Goal: Transaction & Acquisition: Purchase product/service

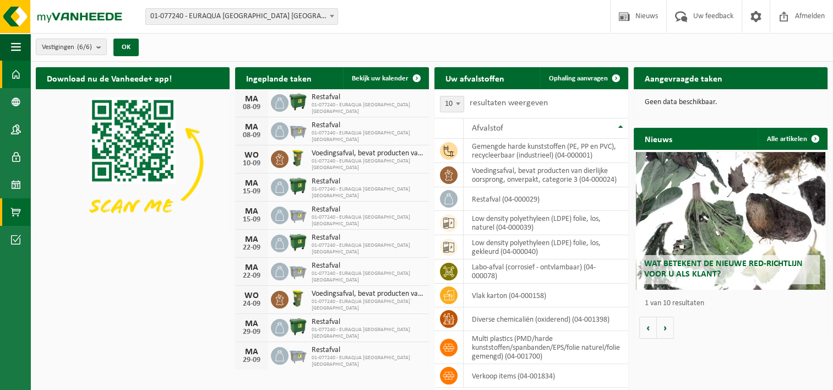
click at [17, 216] on span at bounding box center [16, 212] width 10 height 28
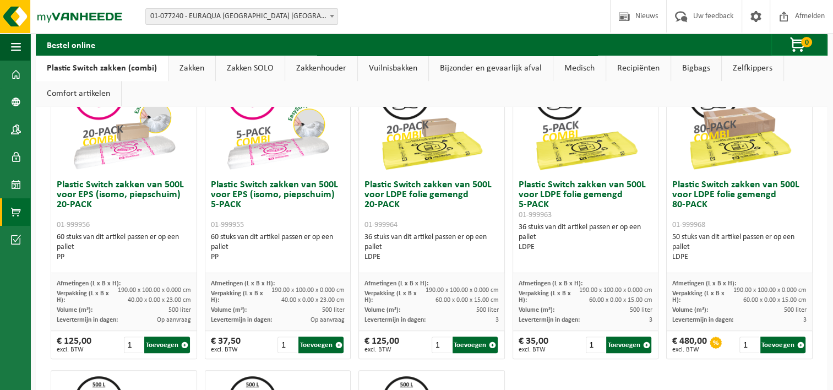
scroll to position [418, 0]
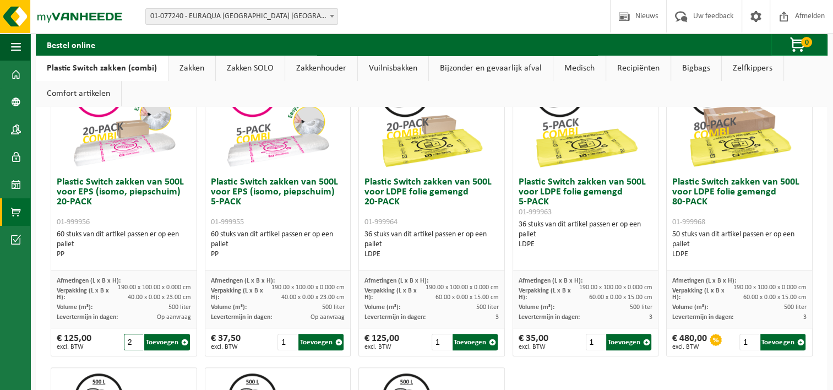
click at [136, 338] on input "2" at bounding box center [134, 342] width 20 height 17
click at [170, 340] on button "Toevoegen" at bounding box center [166, 342] width 45 height 17
type input "1"
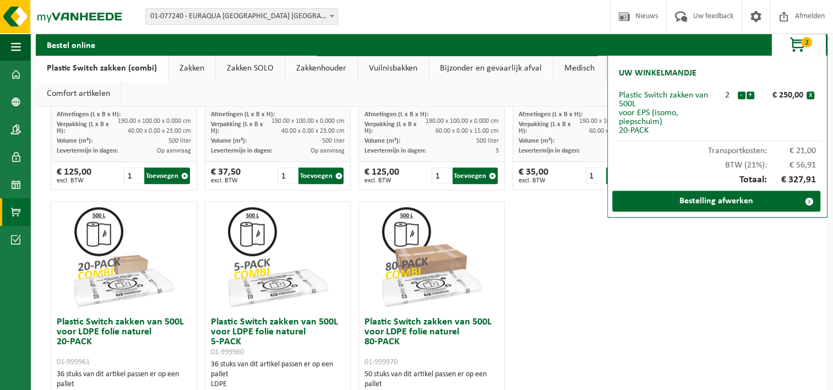
scroll to position [594, 0]
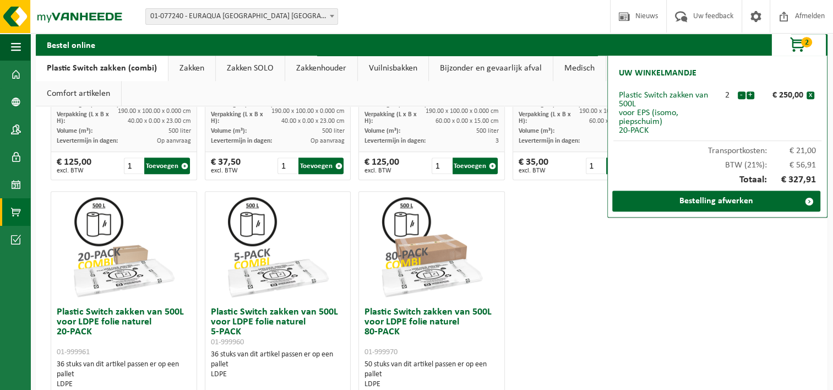
click at [631, 253] on div "Plastic Switch zakken van 300L voor harde kunststoffen 20-PACK 01-999950 60 stu…" at bounding box center [432, 32] width 770 height 918
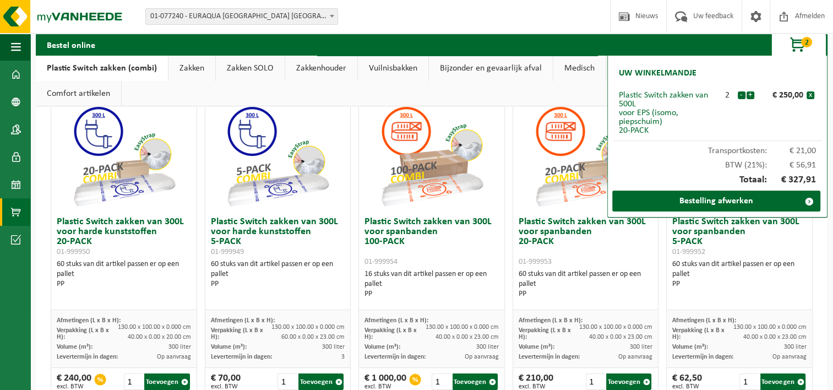
scroll to position [66, 0]
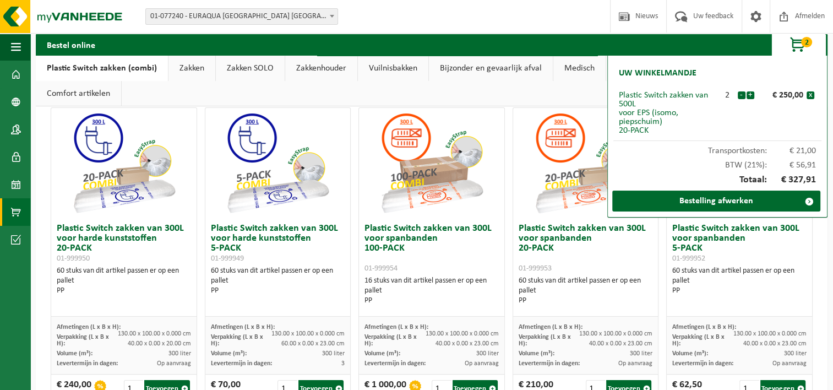
click at [806, 41] on span "2" at bounding box center [806, 42] width 11 height 10
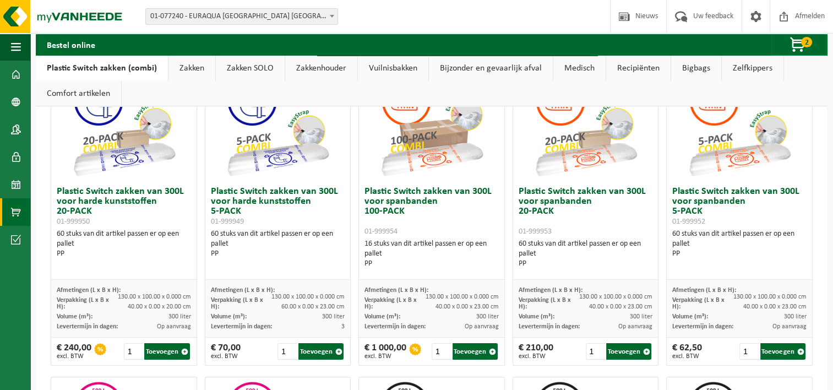
scroll to position [110, 0]
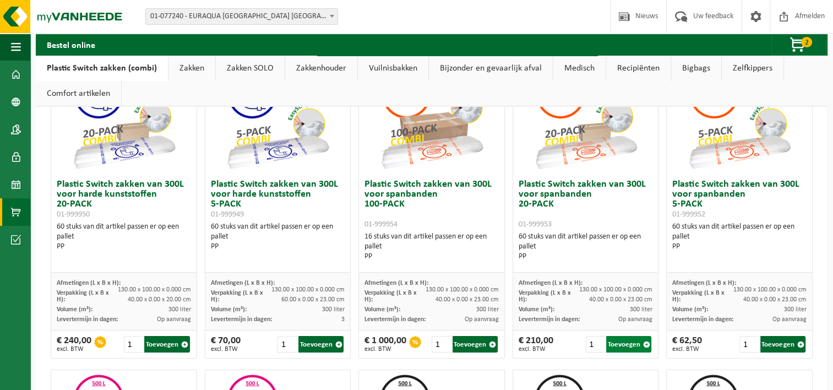
click at [616, 341] on button "Toevoegen" at bounding box center [628, 344] width 45 height 17
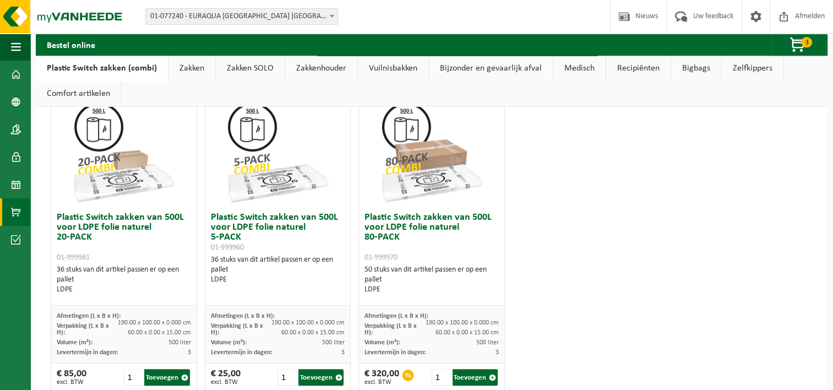
scroll to position [711, 0]
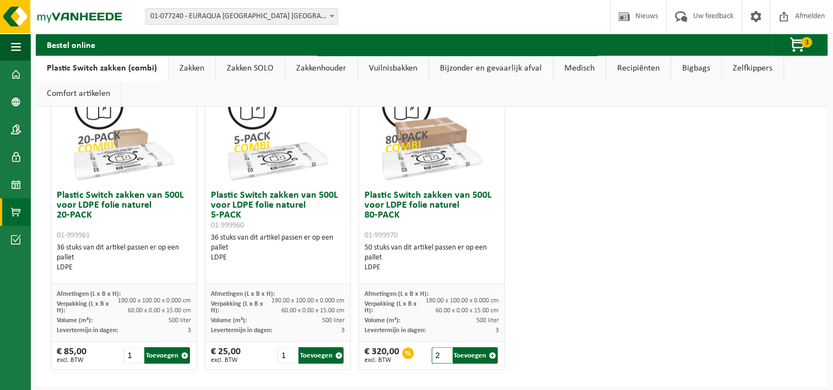
click at [440, 351] on input "2" at bounding box center [442, 355] width 20 height 17
click at [474, 354] on button "Toevoegen" at bounding box center [474, 355] width 45 height 17
type input "1"
click at [793, 46] on span "button" at bounding box center [798, 45] width 55 height 22
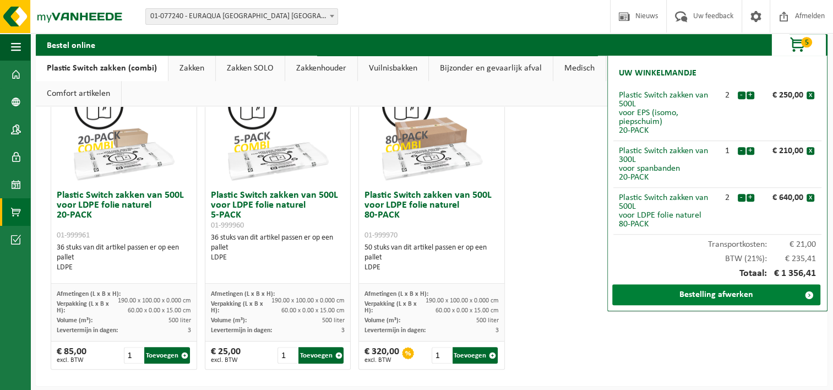
click at [678, 296] on link "Bestelling afwerken" at bounding box center [716, 294] width 208 height 21
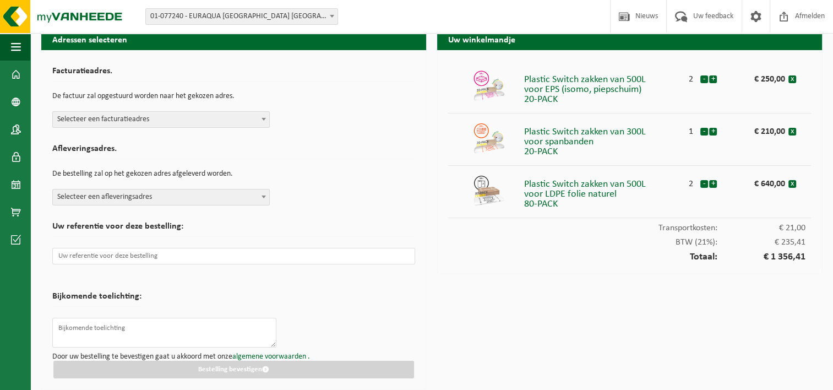
scroll to position [14, 0]
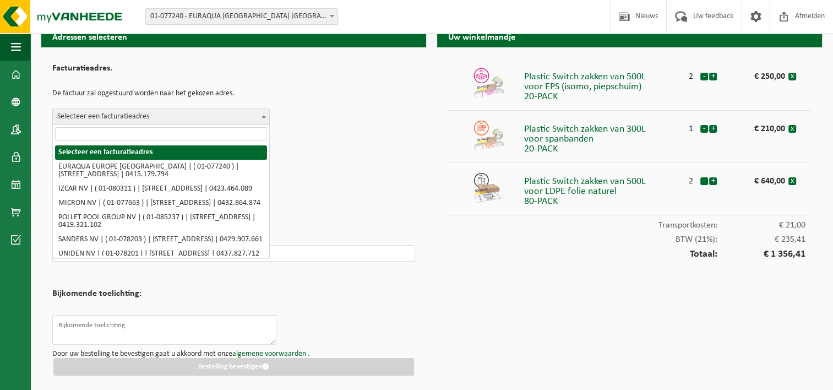
click at [219, 115] on span "Selecteer een facturatieadres" at bounding box center [161, 116] width 216 height 15
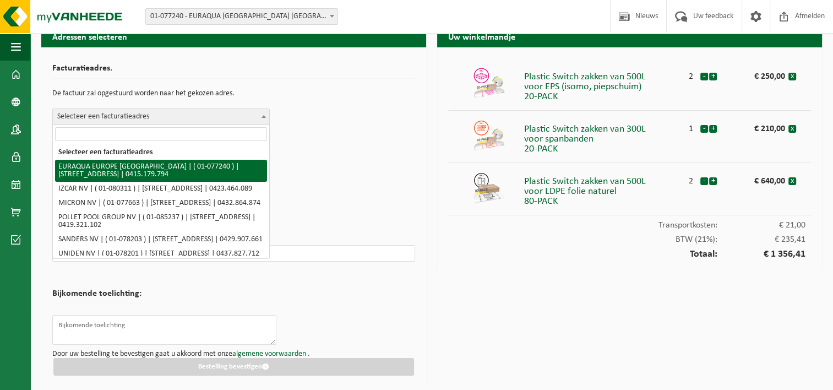
select select "10470"
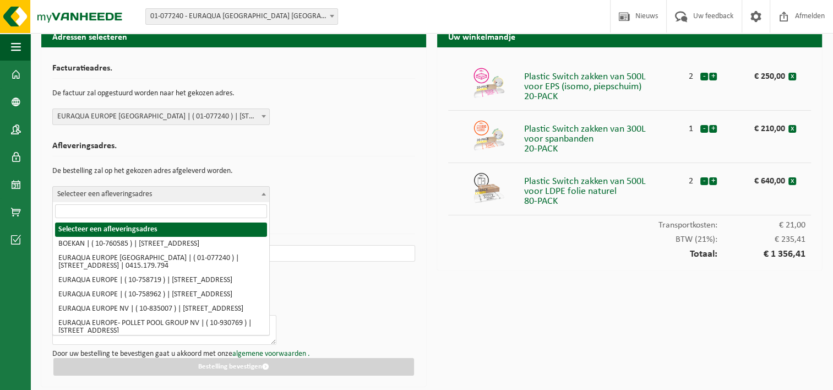
click at [182, 198] on span "Selecteer een afleveringsadres" at bounding box center [161, 194] width 216 height 15
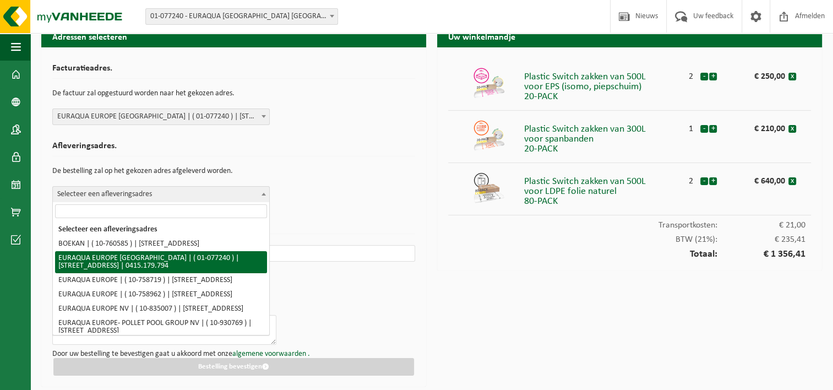
select select "10470"
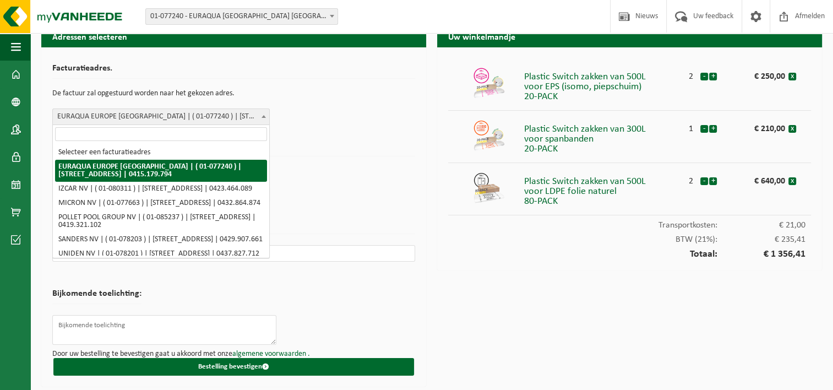
click at [259, 117] on span at bounding box center [263, 116] width 11 height 14
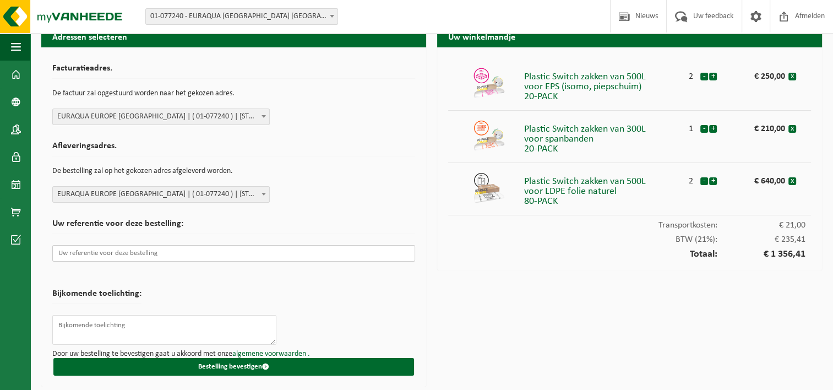
click at [182, 251] on input "text" at bounding box center [233, 253] width 363 height 17
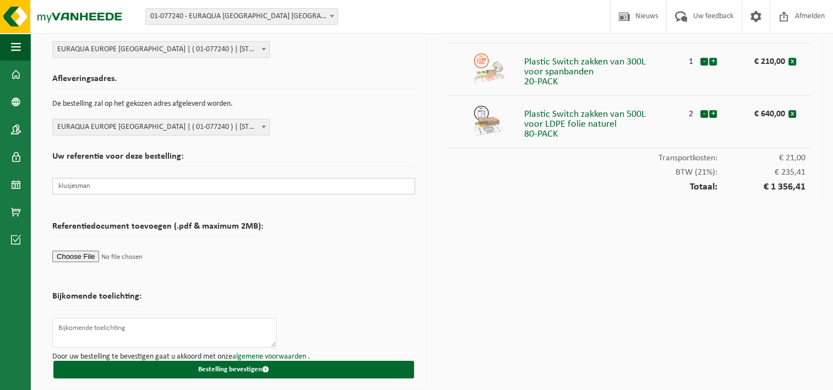
scroll to position [84, 0]
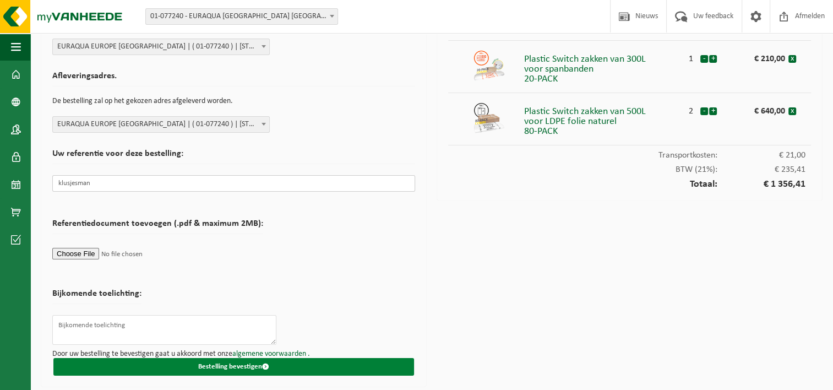
type input "klusjesman"
click at [354, 365] on button "Bestelling bevestigen" at bounding box center [233, 367] width 361 height 18
